Goal: Transaction & Acquisition: Subscribe to service/newsletter

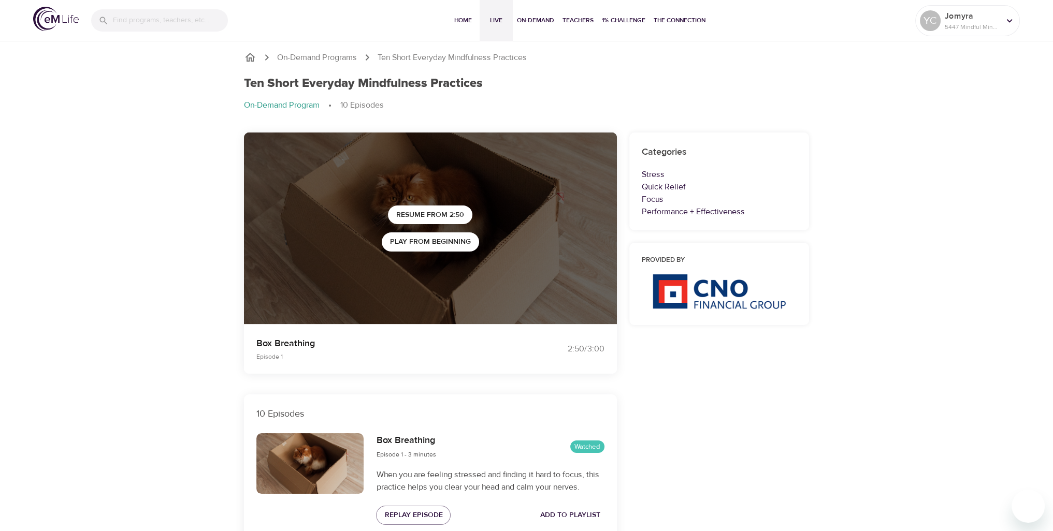
click at [493, 21] on span "Live" at bounding box center [496, 20] width 25 height 11
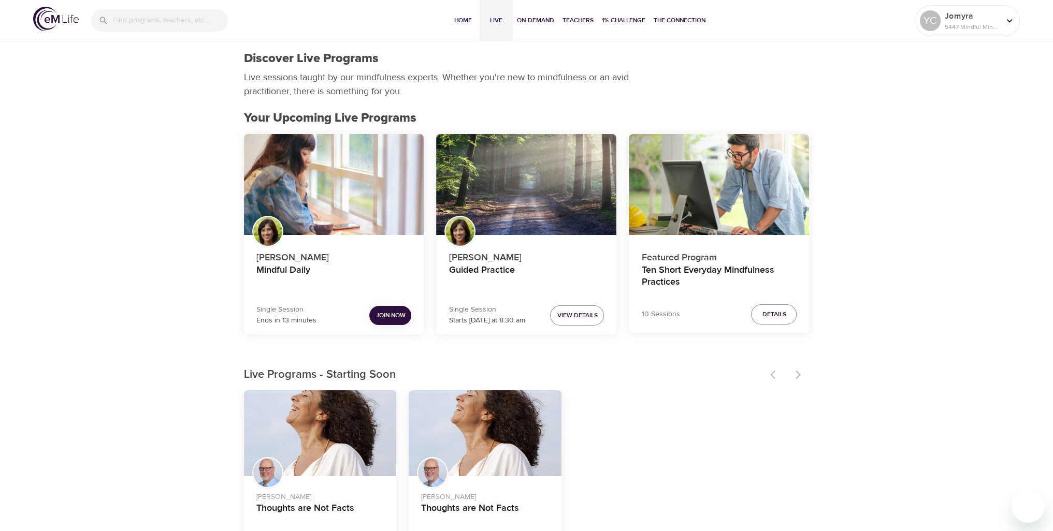
click at [392, 318] on span "Join Now" at bounding box center [391, 315] width 30 height 11
